Goal: Task Accomplishment & Management: Complete application form

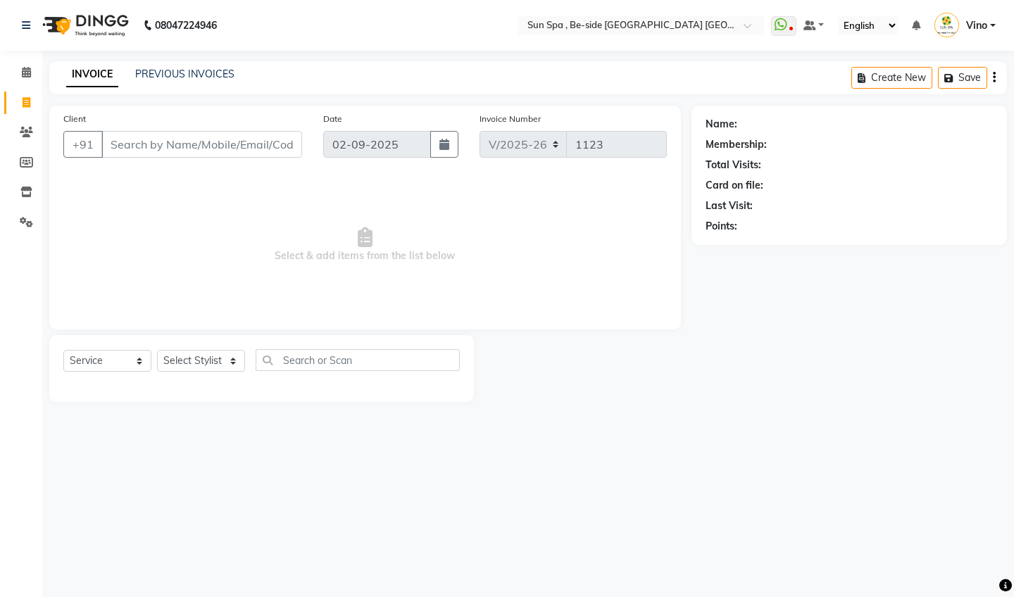
select select "5782"
select select "service"
click at [22, 76] on icon at bounding box center [26, 72] width 9 height 11
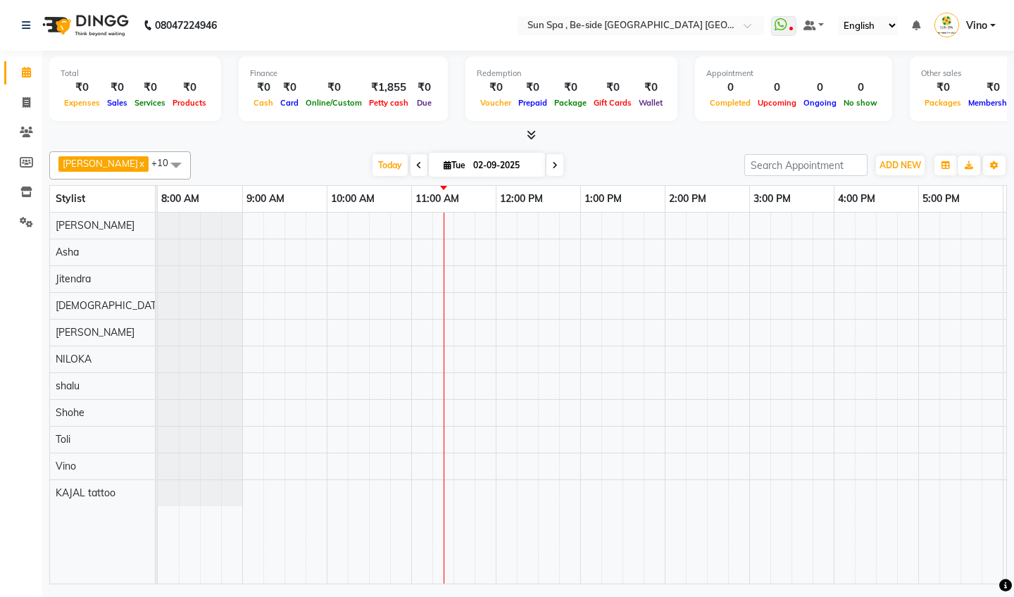
scroll to position [0, 254]
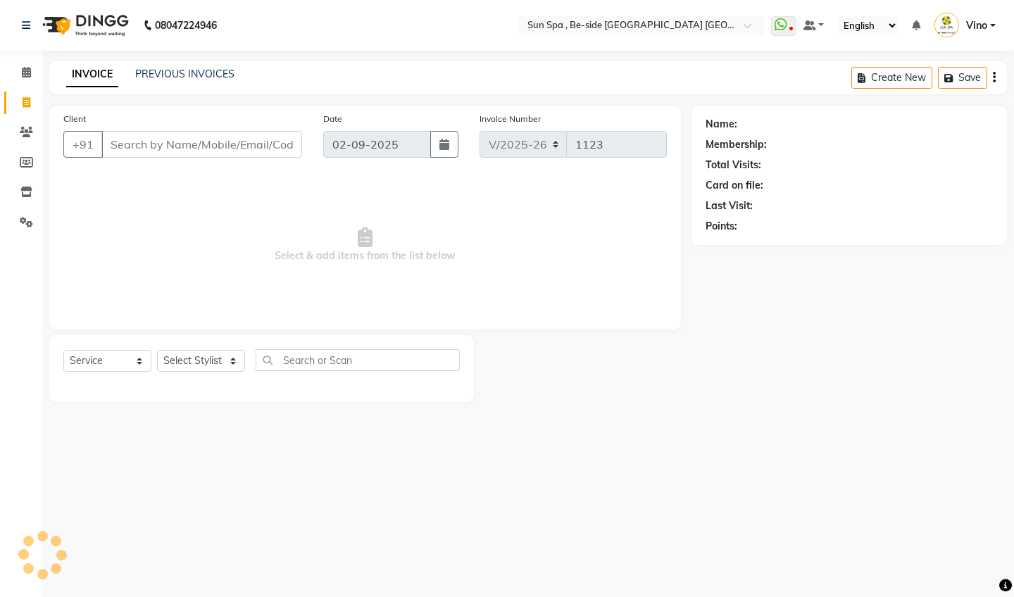
select select "5782"
select select "service"
click at [29, 70] on icon at bounding box center [26, 72] width 9 height 11
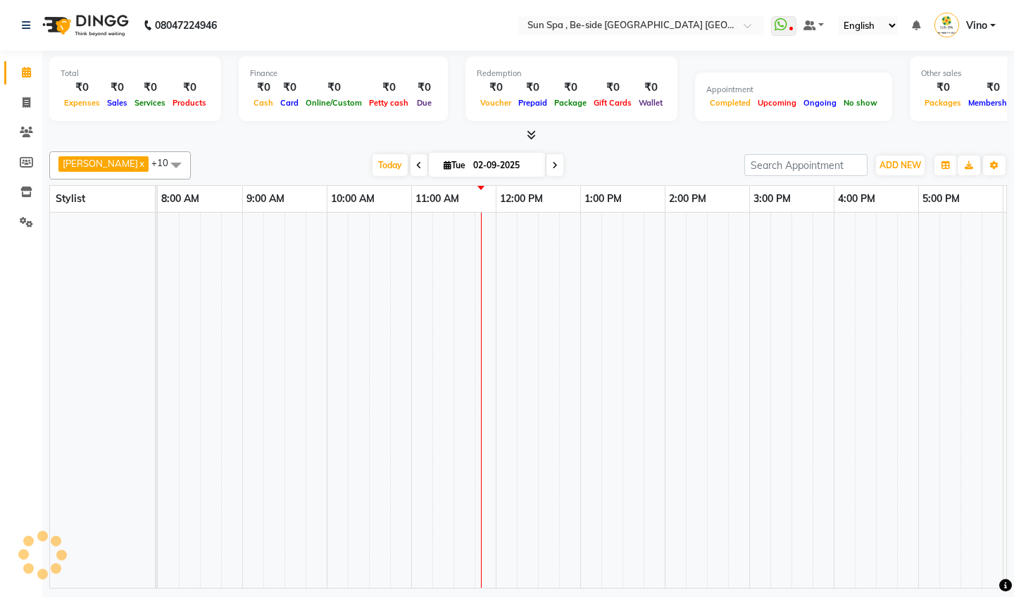
scroll to position [0, 254]
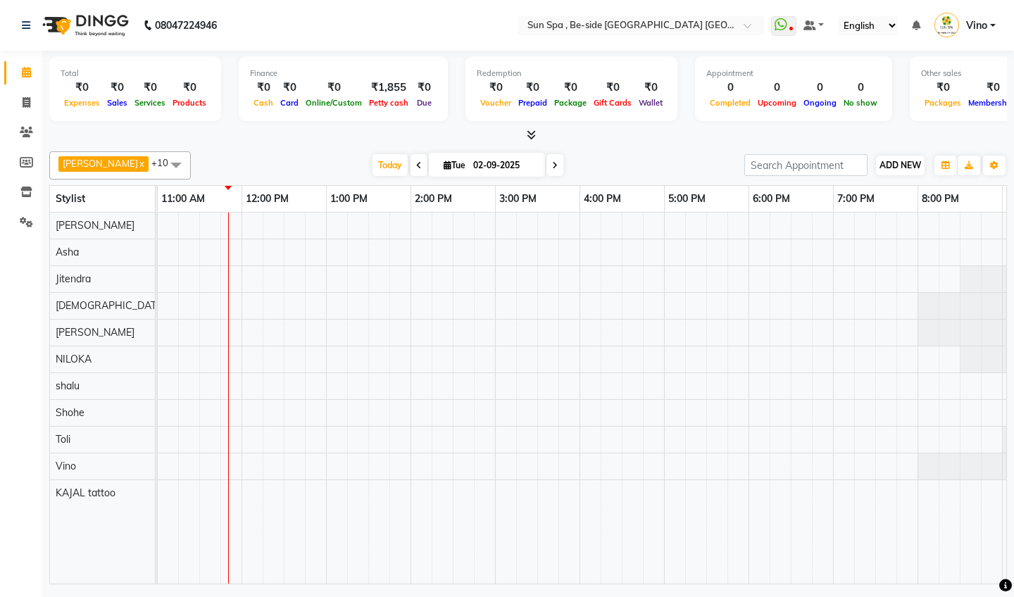
click at [898, 163] on span "ADD NEW" at bounding box center [901, 165] width 42 height 11
click at [976, 228] on link "Add Expense" at bounding box center [980, 228] width 111 height 18
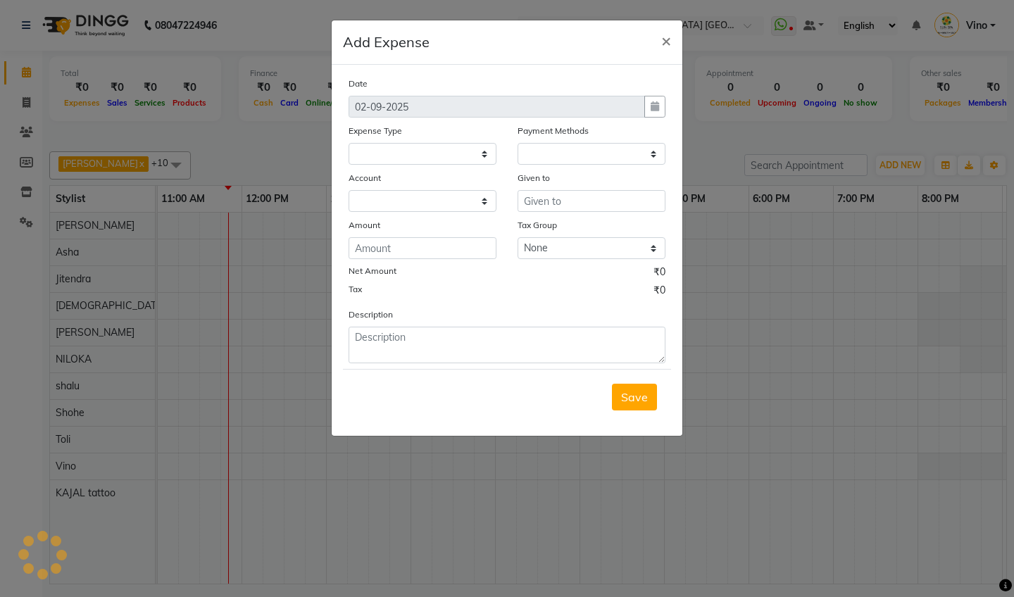
select select
select select "1"
select select "4733"
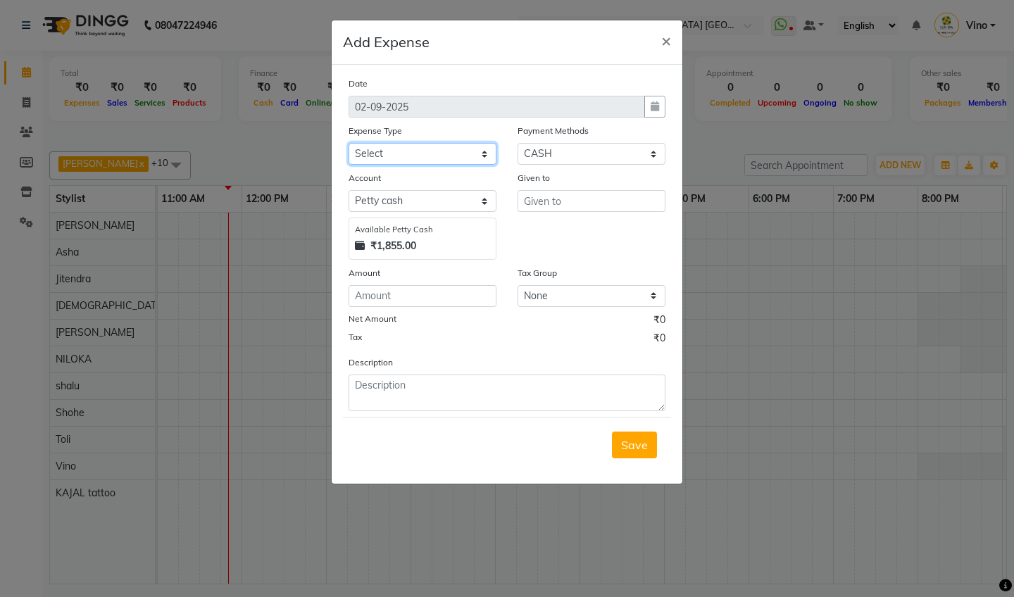
select select "12834"
click at [567, 210] on input "text" at bounding box center [592, 201] width 148 height 22
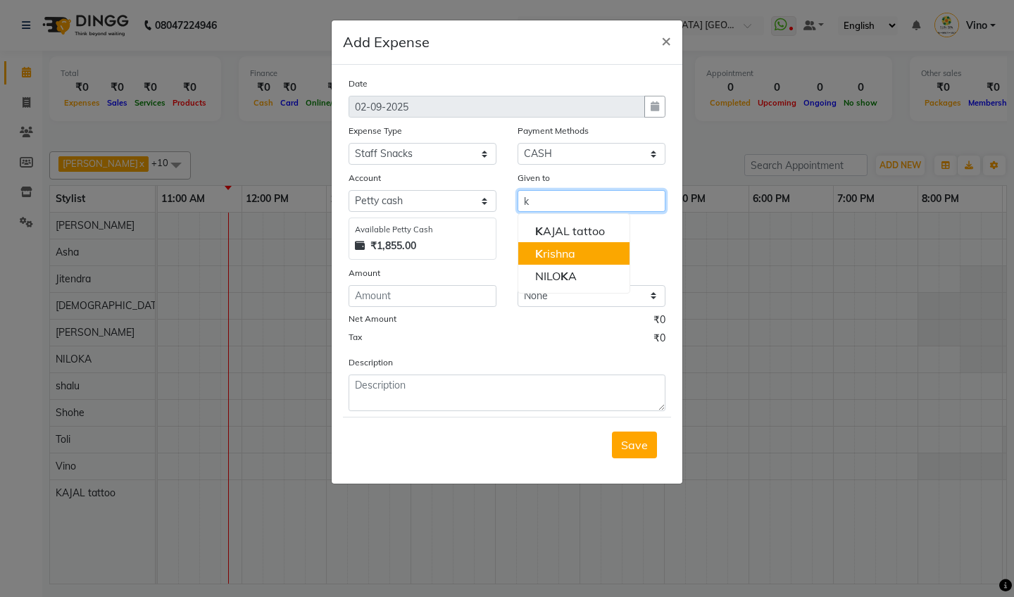
click at [570, 253] on ngb-highlight "K rishna" at bounding box center [555, 254] width 40 height 14
type input "[DEMOGRAPHIC_DATA]"
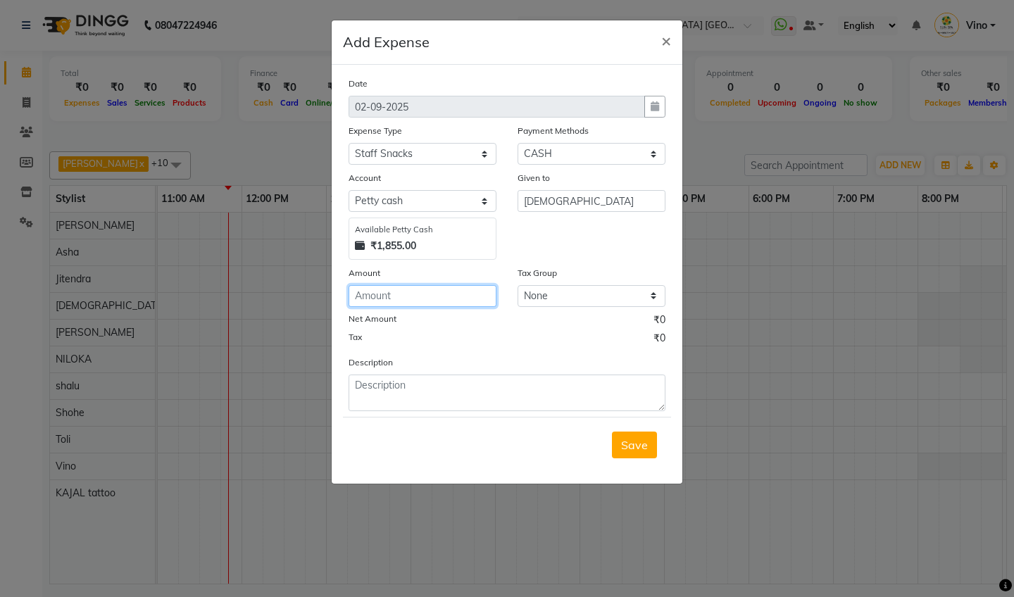
click at [431, 291] on input "number" at bounding box center [423, 296] width 148 height 22
type input "120"
click at [632, 448] on span "Save" at bounding box center [634, 445] width 27 height 14
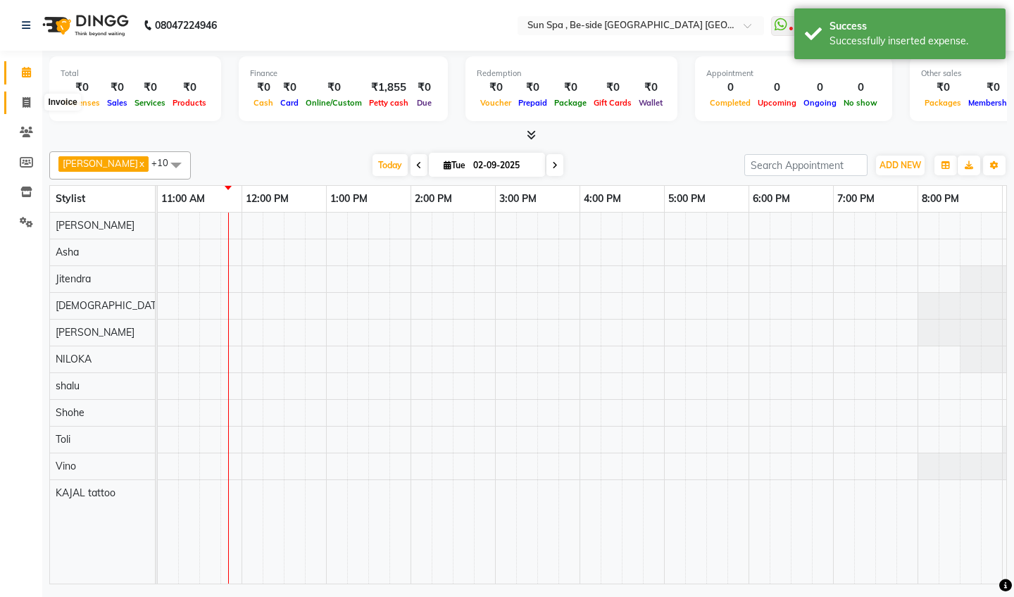
click at [25, 103] on icon at bounding box center [27, 102] width 8 height 11
select select "service"
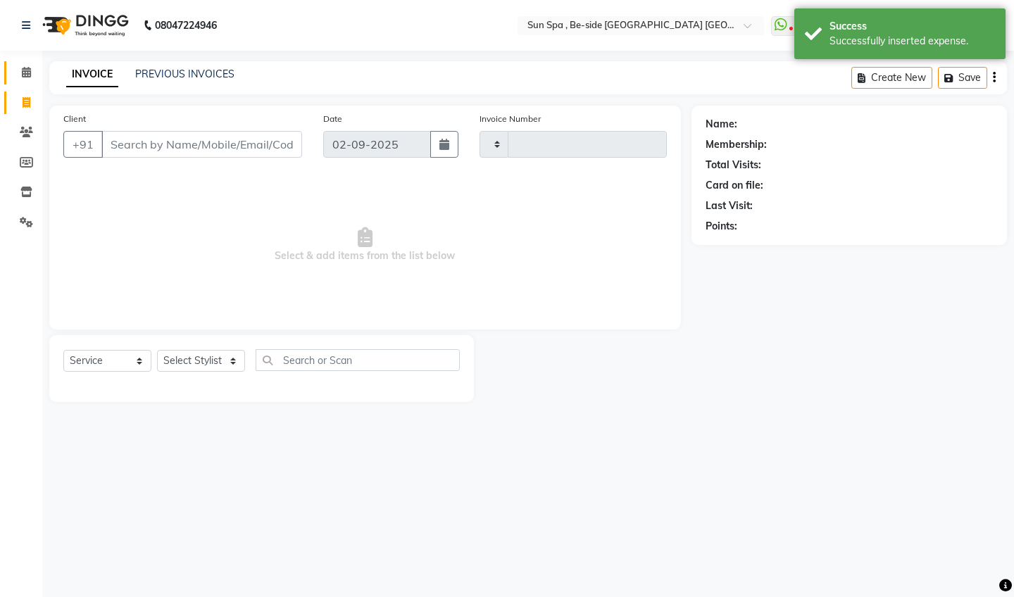
type input "1123"
select select "5782"
click at [22, 72] on icon at bounding box center [26, 72] width 9 height 11
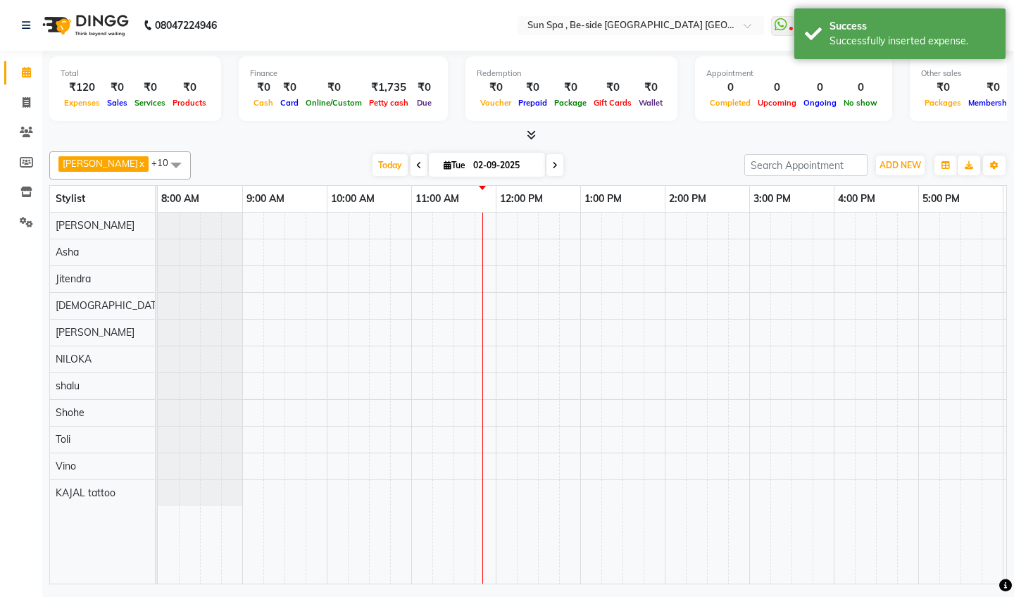
click at [527, 133] on icon at bounding box center [531, 135] width 9 height 11
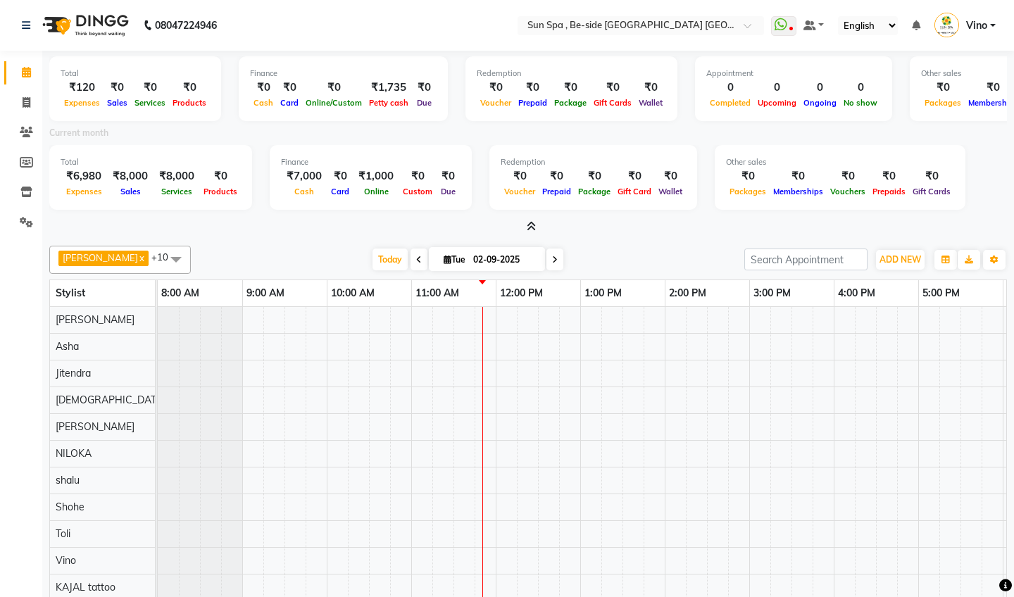
click at [535, 225] on icon at bounding box center [531, 226] width 9 height 11
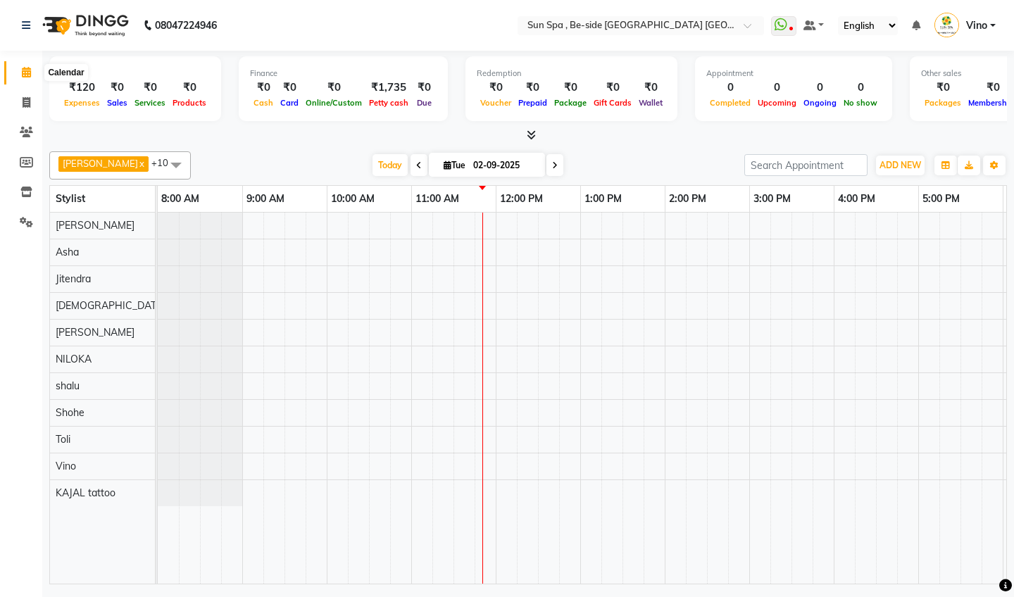
click at [22, 73] on icon at bounding box center [26, 72] width 9 height 11
